Goal: Information Seeking & Learning: Understand process/instructions

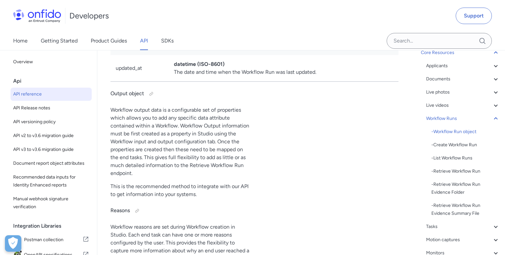
scroll to position [26, 0]
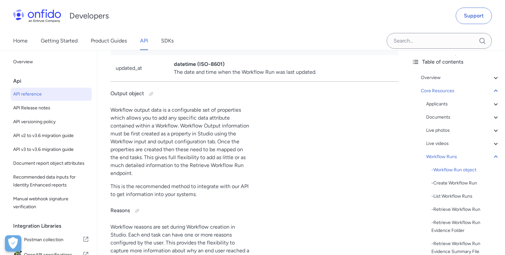
click at [442, 94] on div "Core Resources Applicants - Applicants with Sanctioned Documents - Applicant ob…" at bounding box center [460, 224] width 79 height 274
click at [442, 91] on div "Core Resources" at bounding box center [460, 91] width 79 height 8
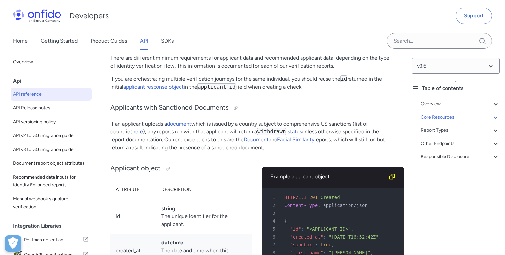
click at [439, 119] on div "Core Resources" at bounding box center [460, 117] width 79 height 8
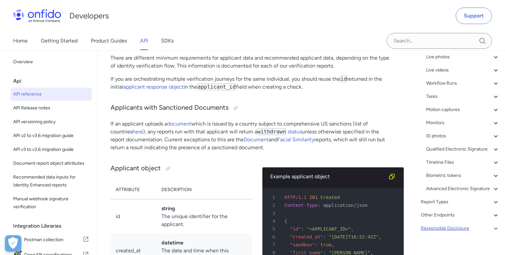
scroll to position [287, 0]
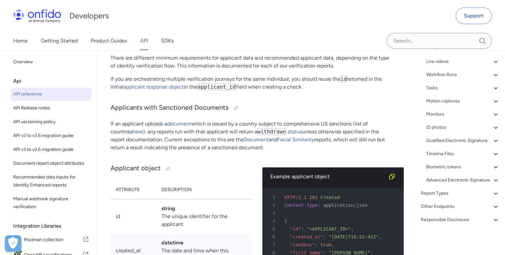
click at [451, 208] on div "Other Endpoints" at bounding box center [460, 206] width 79 height 8
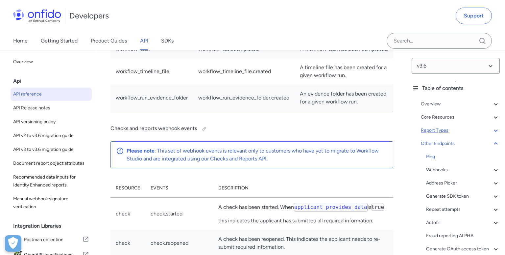
click at [444, 128] on div "Report Types" at bounding box center [460, 130] width 79 height 8
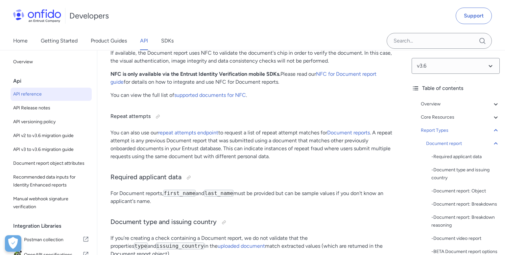
scroll to position [27452, 0]
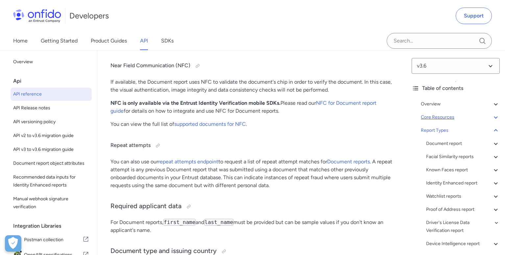
click at [437, 115] on div "Core Resources" at bounding box center [460, 117] width 79 height 8
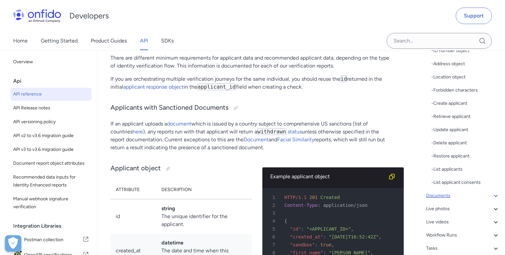
scroll to position [127, 0]
click at [468, 197] on div "Documents" at bounding box center [463, 195] width 74 height 8
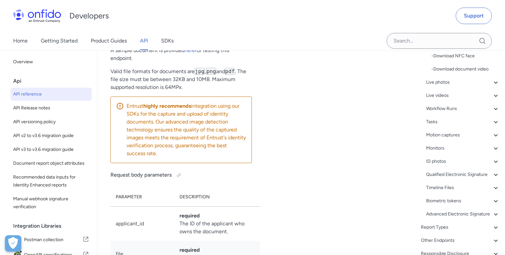
scroll to position [12288, 0]
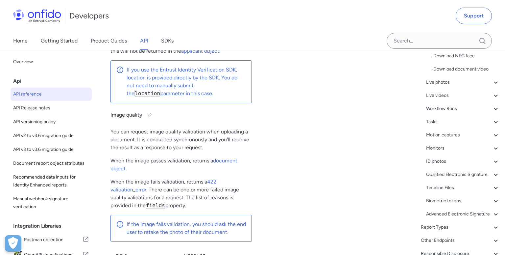
scroll to position [12895, 0]
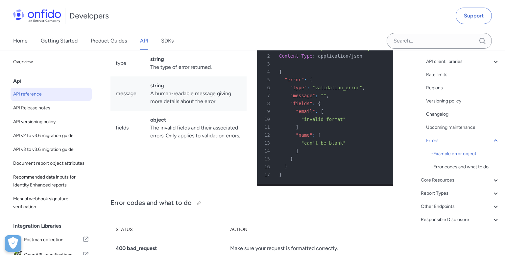
scroll to position [6132, 0]
